Goal: Task Accomplishment & Management: Complete application form

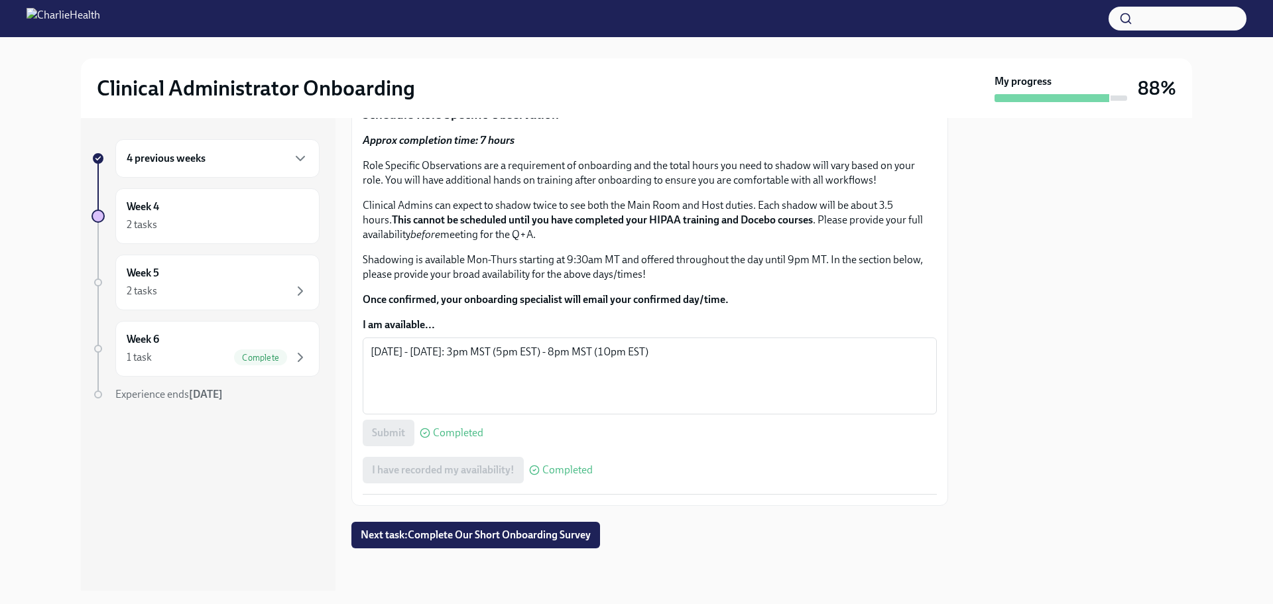
scroll to position [815, 0]
click at [490, 544] on button "Next task : Complete Our Short Onboarding Survey" at bounding box center [475, 535] width 249 height 27
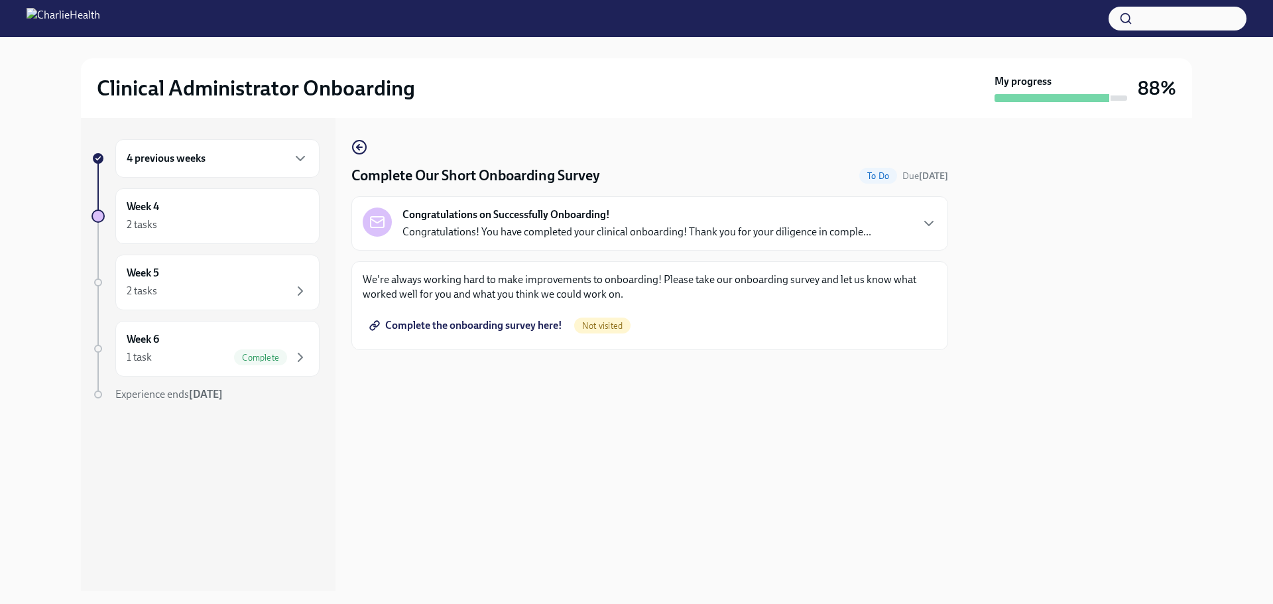
click at [533, 333] on link "Complete the onboarding survey here!" at bounding box center [467, 325] width 209 height 27
